Goal: Transaction & Acquisition: Purchase product/service

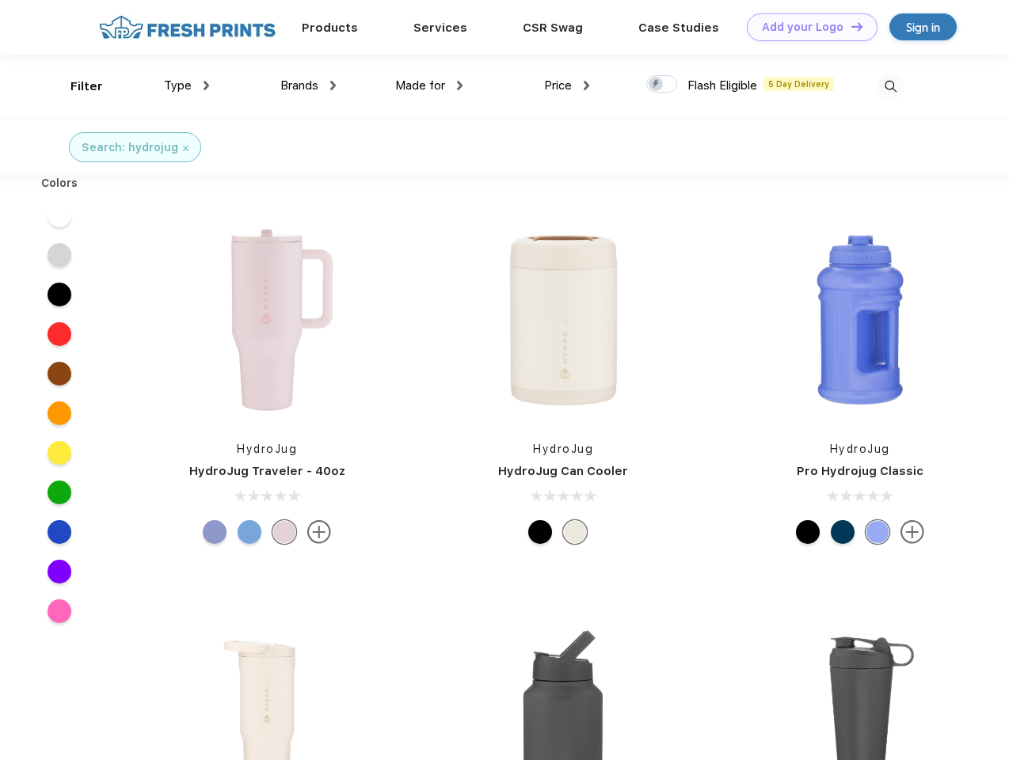
click at [806, 27] on link "Add your Logo Design Tool" at bounding box center [812, 27] width 131 height 28
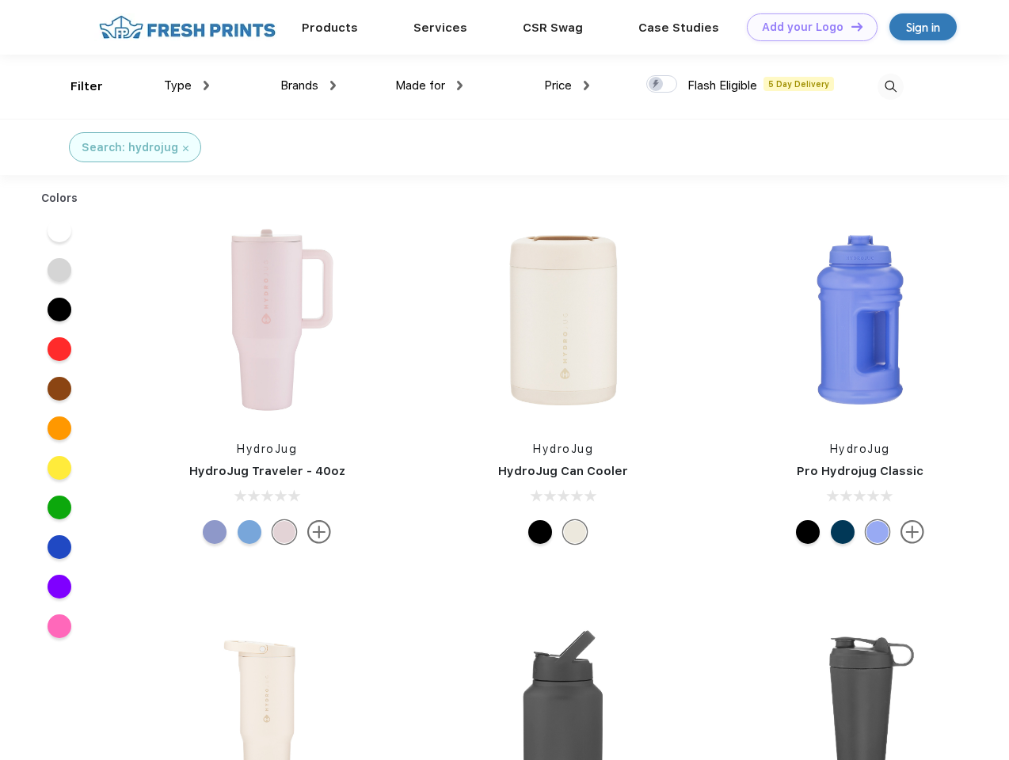
click at [0, 0] on div "Design Tool" at bounding box center [0, 0] width 0 height 0
click at [850, 26] on link "Add your Logo Design Tool" at bounding box center [812, 27] width 131 height 28
click at [76, 86] on div "Filter" at bounding box center [86, 87] width 32 height 18
click at [187, 86] on span "Type" at bounding box center [178, 85] width 28 height 14
click at [308, 86] on span "Brands" at bounding box center [299, 85] width 38 height 14
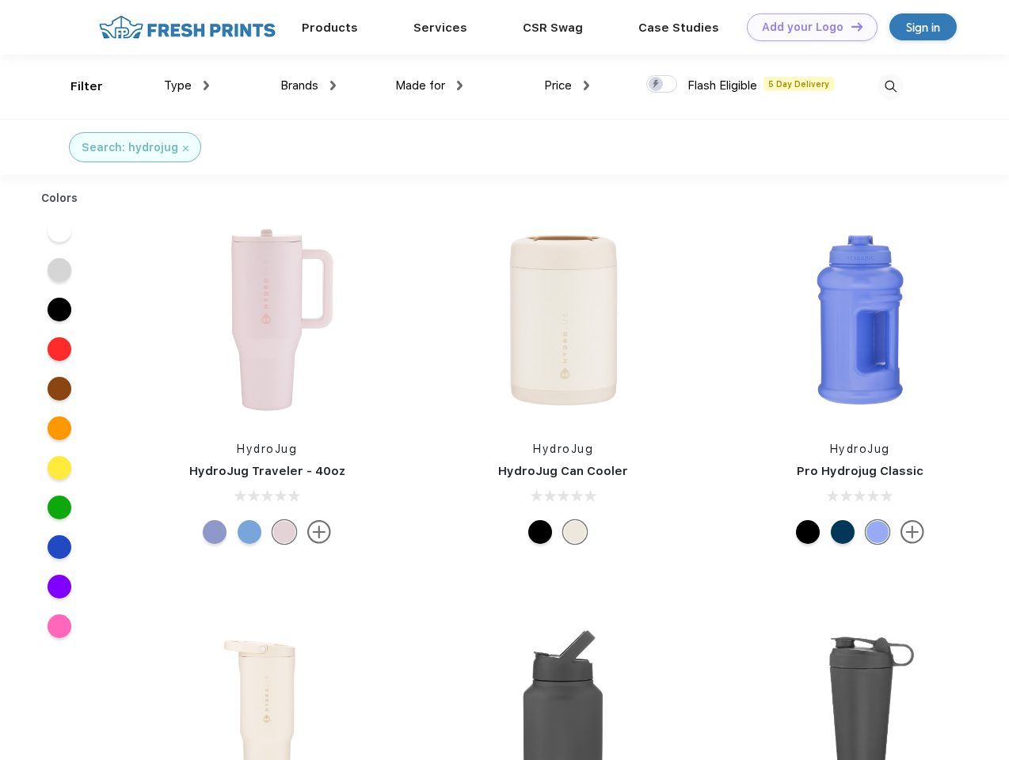
click at [429, 86] on span "Made for" at bounding box center [420, 85] width 50 height 14
click at [567, 86] on span "Price" at bounding box center [558, 85] width 28 height 14
click at [662, 85] on div at bounding box center [661, 83] width 31 height 17
click at [656, 85] on input "checkbox" at bounding box center [651, 79] width 10 height 10
click at [890, 86] on img at bounding box center [890, 87] width 26 height 26
